Goal: Task Accomplishment & Management: Manage account settings

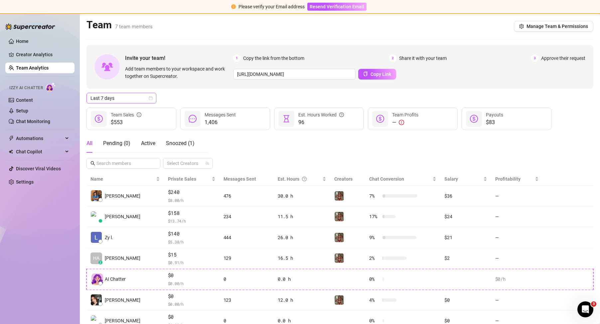
click at [151, 100] on span "Last 7 days" at bounding box center [121, 98] width 62 height 10
click at [140, 156] on div "Custom date" at bounding box center [121, 153] width 59 height 7
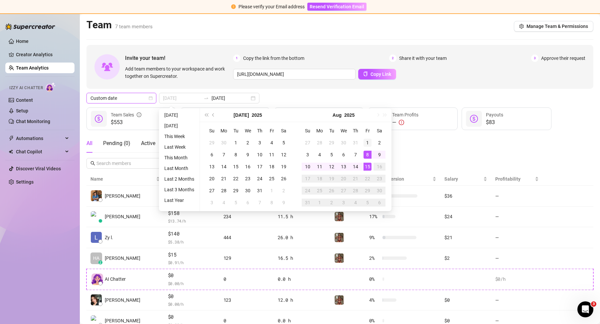
type input "[DATE]"
click at [362, 144] on td "1" at bounding box center [367, 143] width 12 height 12
type input "[DATE]"
click at [345, 165] on div "13" at bounding box center [343, 167] width 8 height 8
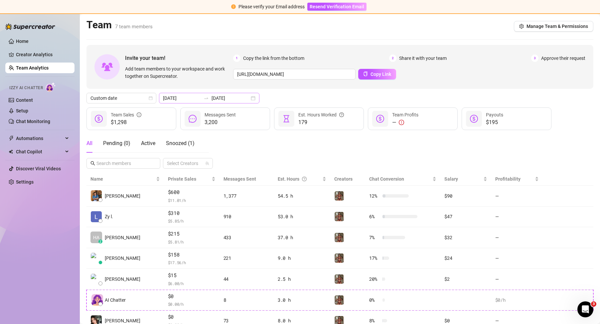
click at [248, 100] on div "2025-08-01 2025-08-13" at bounding box center [209, 98] width 100 height 11
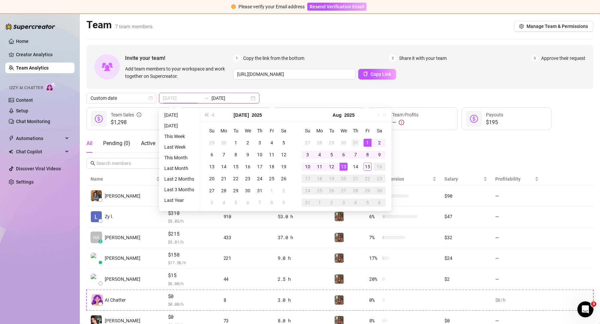
type input "[DATE]"
click at [357, 141] on div "31" at bounding box center [355, 143] width 8 height 8
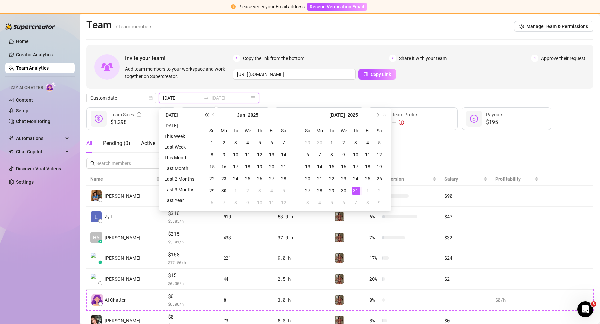
type input "[DATE]"
click at [315, 94] on div "Custom date 2025-07-31 2025-08-13" at bounding box center [339, 98] width 507 height 11
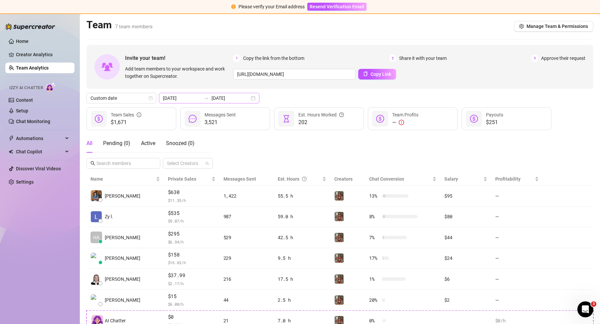
click at [251, 97] on div "[DATE] [DATE]" at bounding box center [209, 98] width 100 height 11
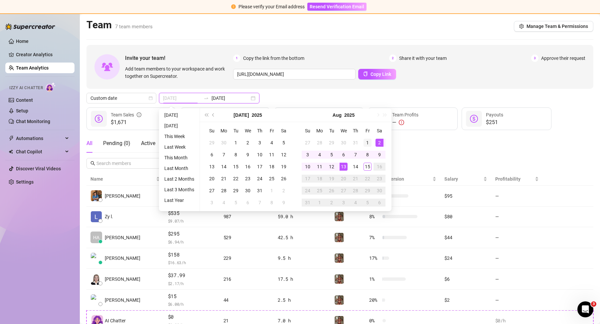
type input "[DATE]"
click at [365, 141] on div "1" at bounding box center [367, 143] width 8 height 8
type input "[DATE]"
click at [366, 165] on div "15" at bounding box center [367, 167] width 8 height 8
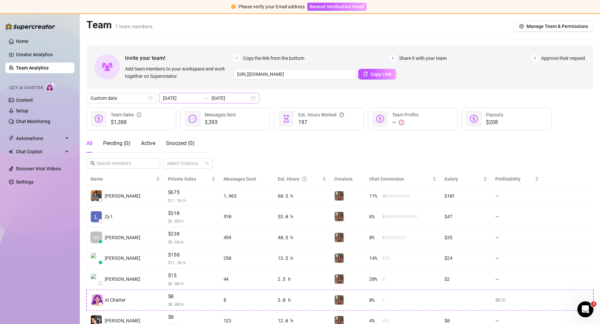
click at [244, 96] on div "2025-08-01 2025-08-15" at bounding box center [209, 98] width 100 height 11
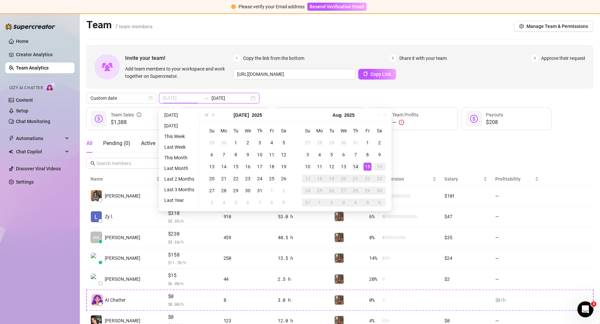
type input "[DATE]"
click at [355, 165] on div "14" at bounding box center [355, 167] width 8 height 8
type input "[DATE]"
click at [399, 147] on div "All Pending ( 0 ) Active Snoozed ( 0 ) Select Creators" at bounding box center [339, 151] width 507 height 35
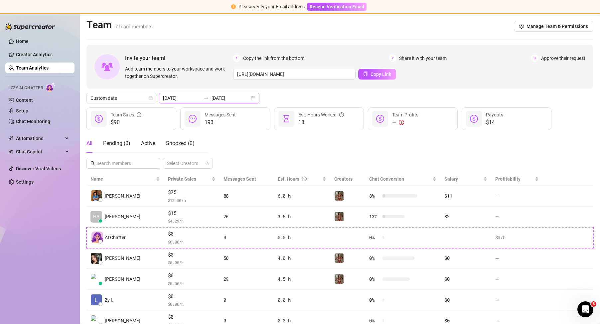
click at [247, 98] on div "2025-08-14 2025-08-15" at bounding box center [209, 98] width 100 height 11
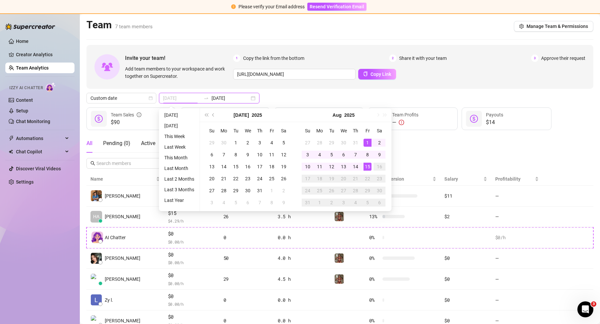
type input "[DATE]"
click at [366, 140] on div "1" at bounding box center [367, 143] width 8 height 8
type input "[DATE]"
click at [369, 166] on div "15" at bounding box center [367, 167] width 8 height 8
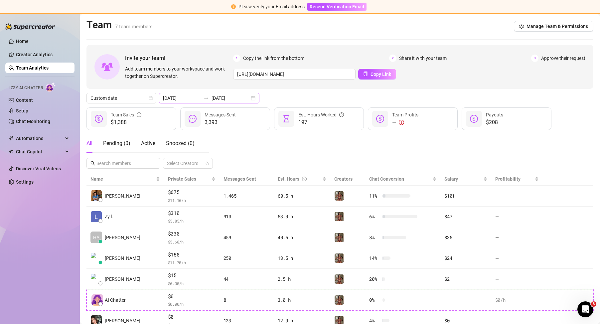
click at [246, 100] on div "2025-08-01 2025-08-15" at bounding box center [209, 98] width 100 height 11
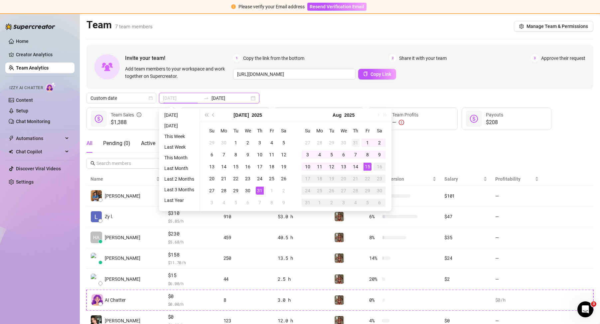
type input "[DATE]"
click at [355, 144] on div "31" at bounding box center [355, 143] width 8 height 8
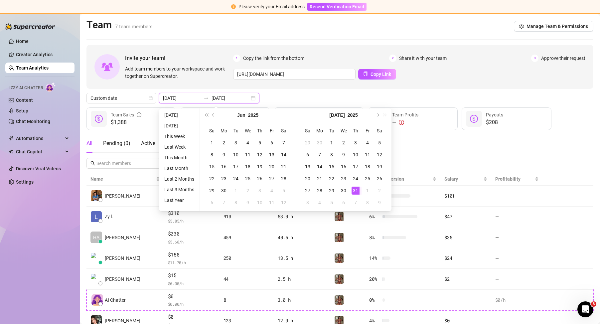
click at [244, 98] on div "2025-07-31 2025-08-15" at bounding box center [209, 98] width 100 height 11
click at [213, 94] on div "2025-07-31 2025-08-15" at bounding box center [209, 98] width 100 height 11
click at [242, 96] on div "2025-07-31 2025-08-15" at bounding box center [209, 98] width 100 height 11
click at [380, 114] on button "Next month (PageDown)" at bounding box center [377, 114] width 7 height 13
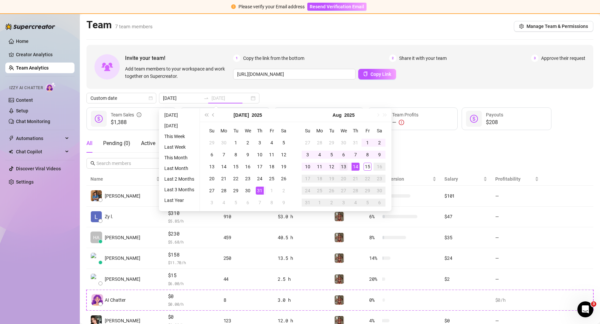
type input "[DATE]"
click at [346, 166] on div "13" at bounding box center [343, 167] width 8 height 8
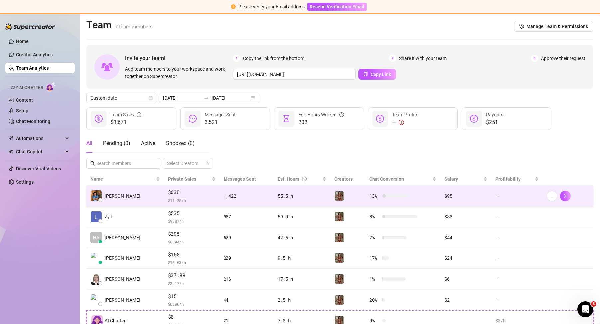
click at [525, 196] on td "—" at bounding box center [517, 196] width 52 height 21
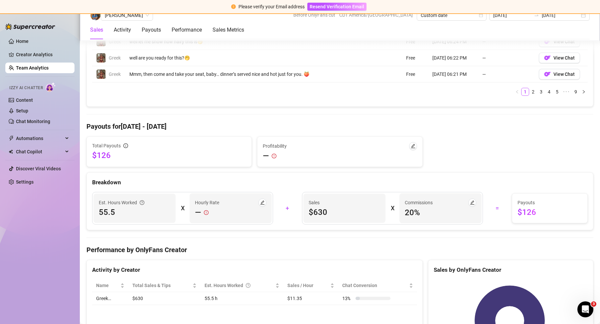
scroll to position [617, 0]
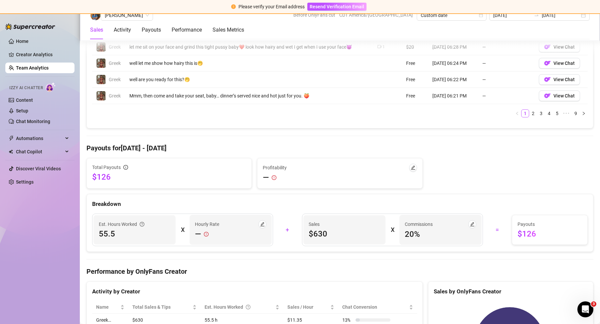
click at [131, 167] on div "Total Payouts" at bounding box center [169, 167] width 154 height 7
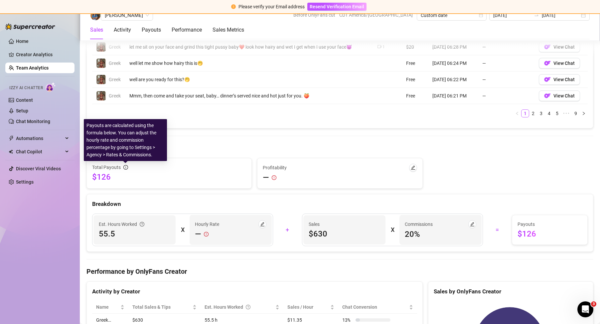
click at [123, 166] on icon "info-circle" at bounding box center [125, 167] width 5 height 5
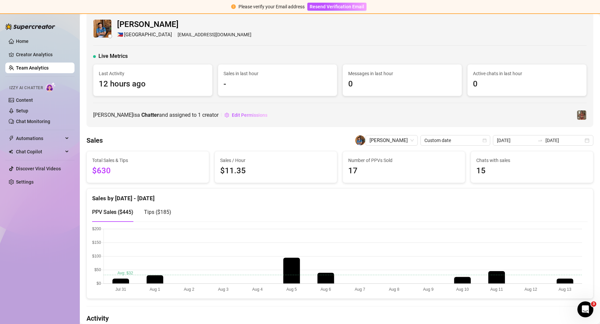
scroll to position [0, 0]
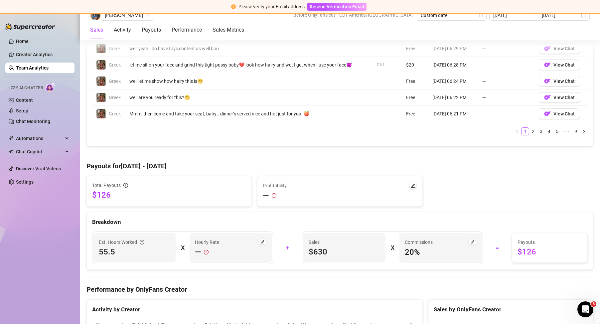
scroll to position [598, 0]
click at [160, 28] on div "Payouts" at bounding box center [151, 30] width 19 height 8
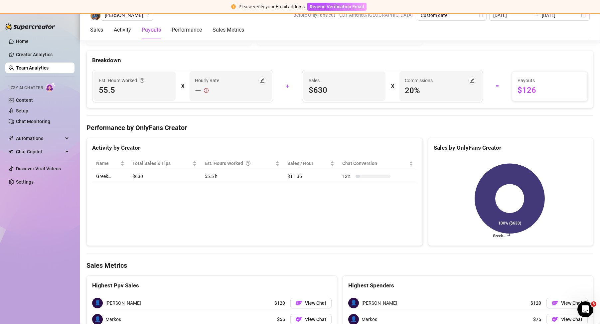
scroll to position [783, 0]
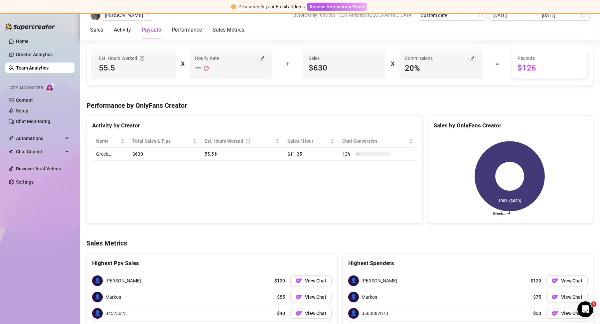
click at [248, 157] on td "55.5 h" at bounding box center [241, 154] width 83 height 13
click at [162, 144] on span "Total Sales & Tips" at bounding box center [161, 140] width 59 height 7
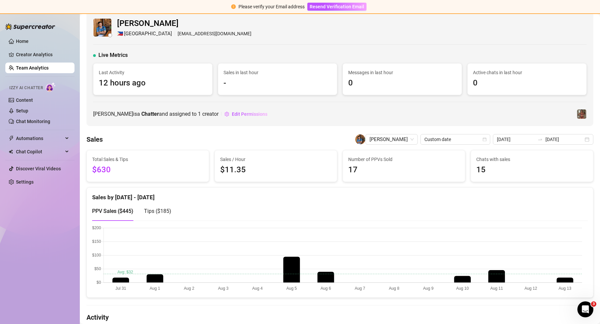
scroll to position [0, 0]
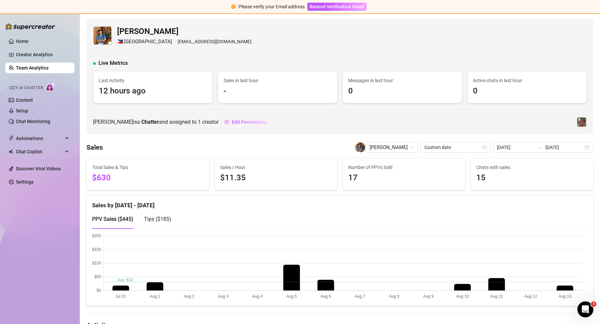
click at [37, 65] on link "Team Analytics" at bounding box center [32, 67] width 33 height 5
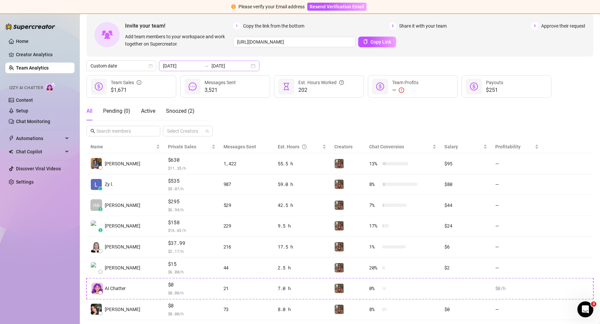
scroll to position [33, 0]
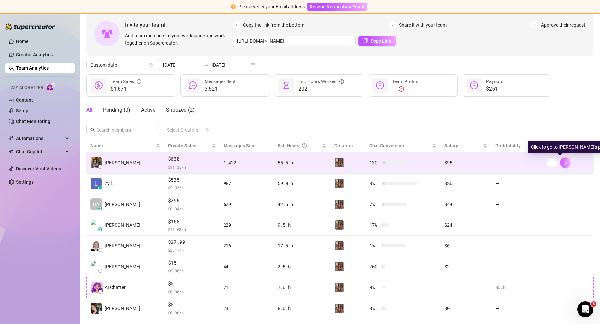
click at [563, 164] on icon "right" at bounding box center [565, 162] width 5 height 5
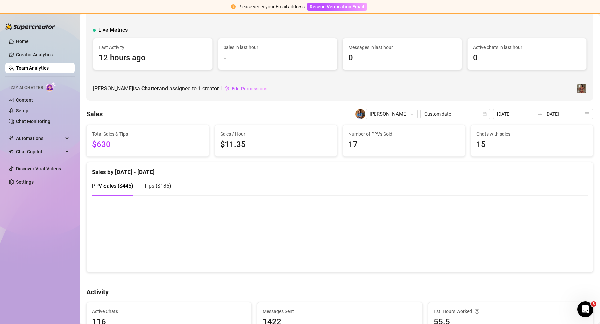
click at [36, 67] on link "Team Analytics" at bounding box center [32, 67] width 33 height 5
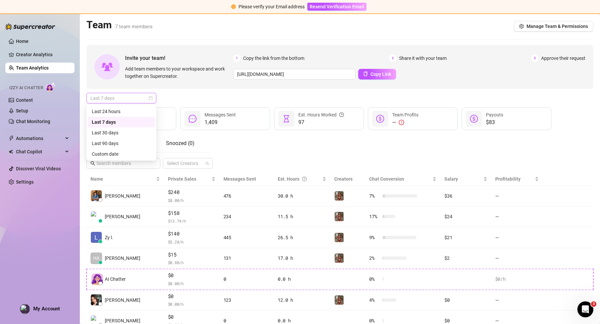
click at [145, 97] on span "Last 7 days" at bounding box center [121, 98] width 62 height 10
click at [194, 101] on div "Last 7 days" at bounding box center [339, 98] width 507 height 11
click at [149, 95] on span "Last 7 days" at bounding box center [121, 98] width 62 height 10
click at [138, 156] on div "Custom date" at bounding box center [121, 153] width 59 height 7
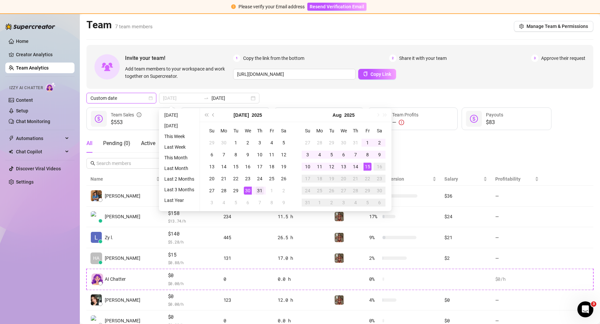
type input "[DATE]"
click at [256, 191] on div "31" at bounding box center [260, 191] width 8 height 8
type input "[DATE]"
click at [347, 166] on div "13" at bounding box center [343, 167] width 8 height 8
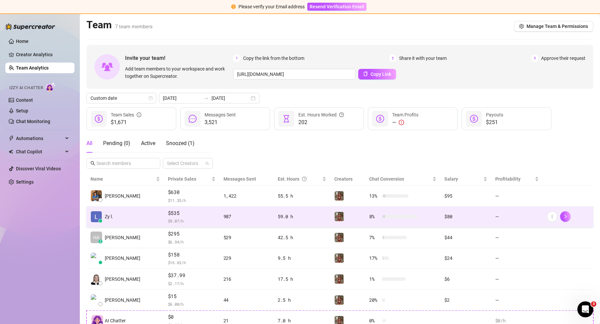
click at [145, 208] on td "Zy l." at bounding box center [124, 216] width 77 height 21
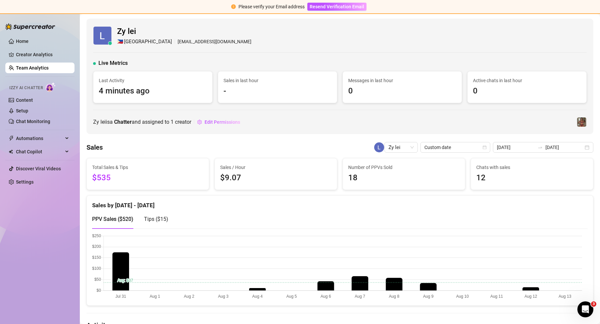
click at [35, 65] on link "Team Analytics" at bounding box center [32, 67] width 33 height 5
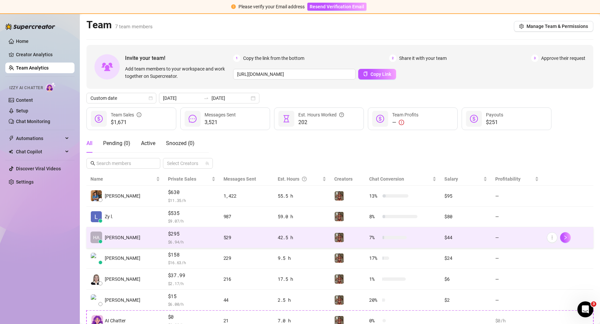
click at [223, 239] on div "529" at bounding box center [246, 237] width 46 height 7
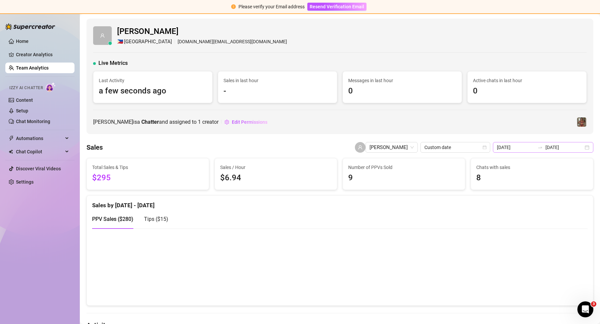
click at [579, 150] on div "[DATE] [DATE]" at bounding box center [543, 147] width 100 height 11
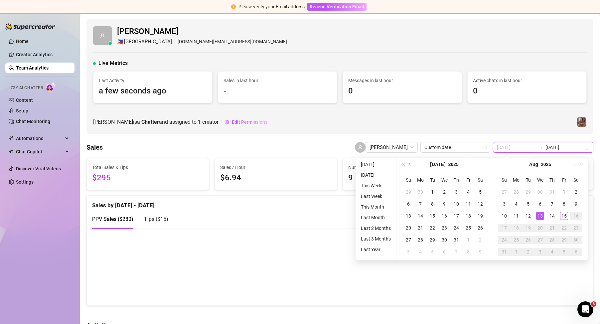
type input "[DATE]"
click at [335, 128] on div "[PERSON_NAME] 🇵🇭 Manila [DOMAIN_NAME][EMAIL_ADDRESS][DOMAIN_NAME] Live Metrics …" at bounding box center [339, 76] width 507 height 115
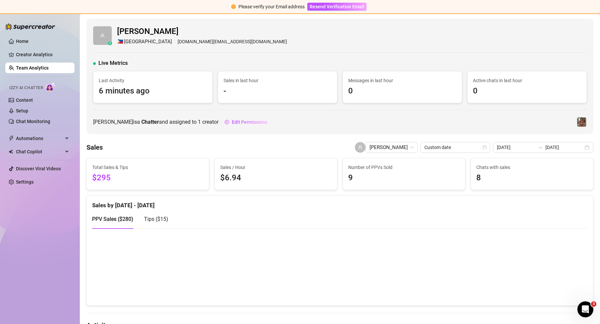
click at [49, 69] on link "Team Analytics" at bounding box center [32, 67] width 33 height 5
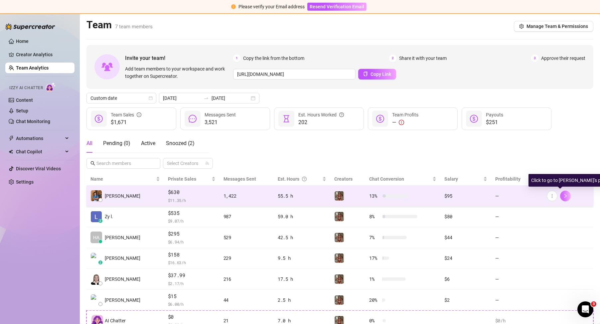
click at [563, 195] on icon "right" at bounding box center [565, 195] width 5 height 5
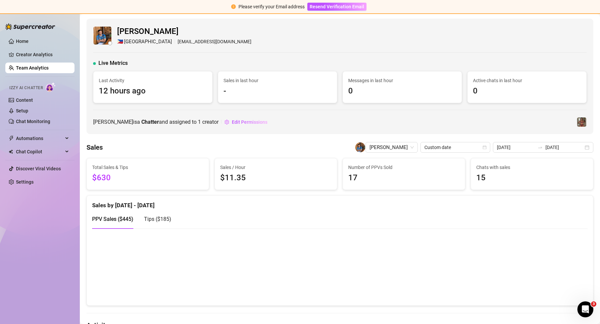
click at [43, 66] on link "Team Analytics" at bounding box center [32, 67] width 33 height 5
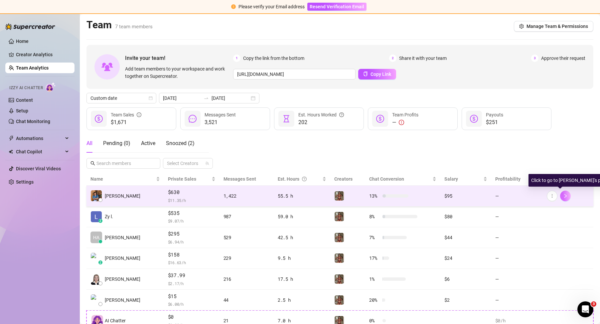
click at [563, 195] on icon "right" at bounding box center [565, 195] width 5 height 5
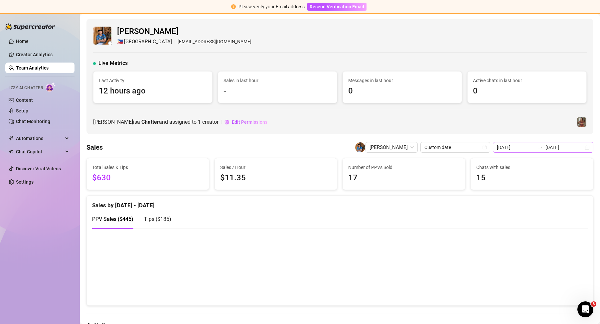
click at [578, 148] on div "[DATE] [DATE]" at bounding box center [543, 147] width 100 height 11
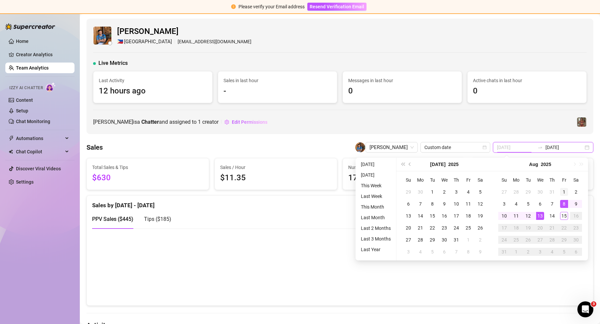
type input "[DATE]"
click at [562, 193] on div "1" at bounding box center [564, 192] width 8 height 8
type input "[DATE]"
click at [544, 214] on td "13" at bounding box center [540, 216] width 12 height 12
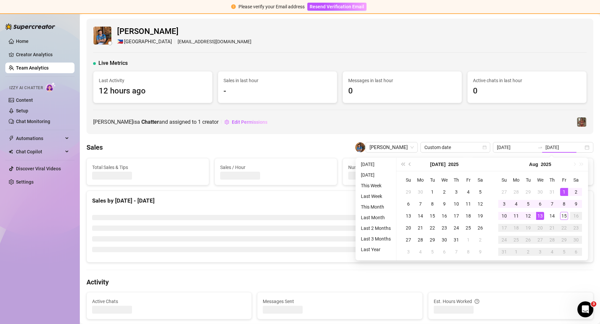
type input "[DATE]"
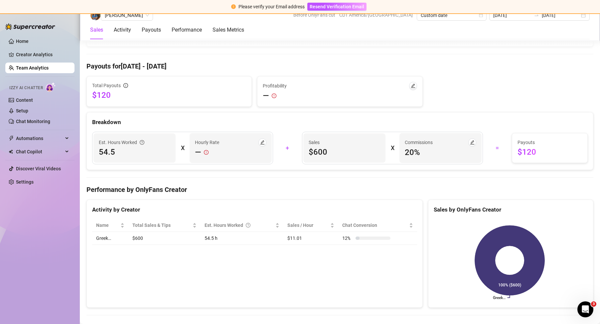
scroll to position [698, 0]
